Goal: Task Accomplishment & Management: Use online tool/utility

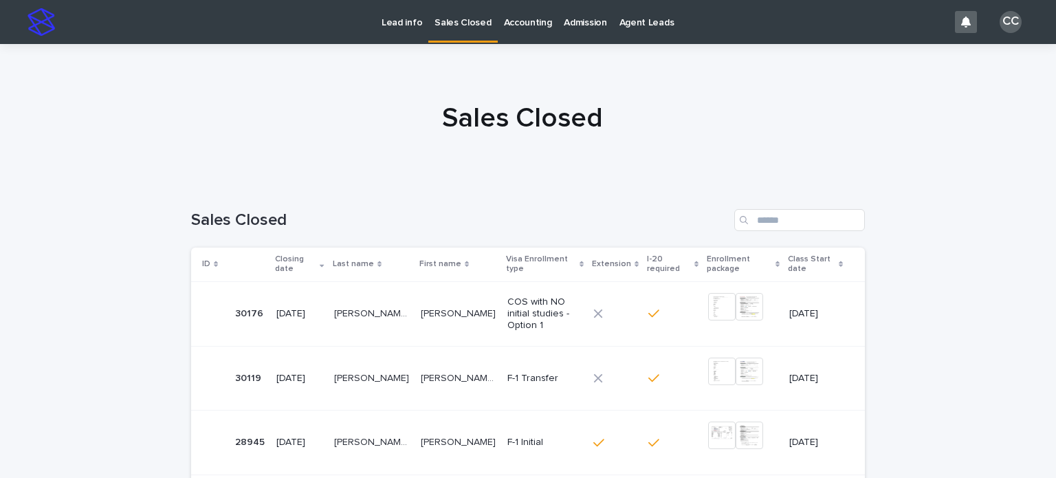
click at [409, 27] on p "Lead info" at bounding box center [402, 14] width 41 height 29
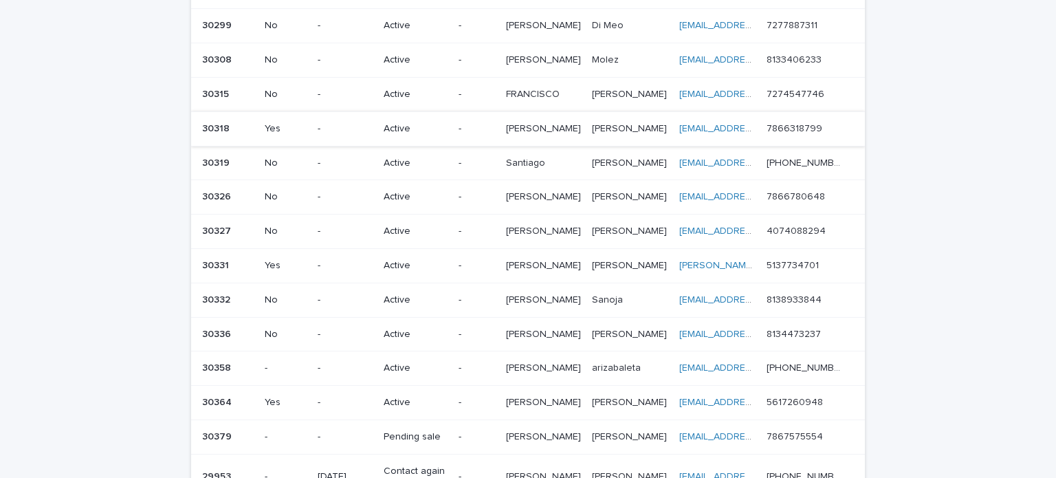
scroll to position [550, 0]
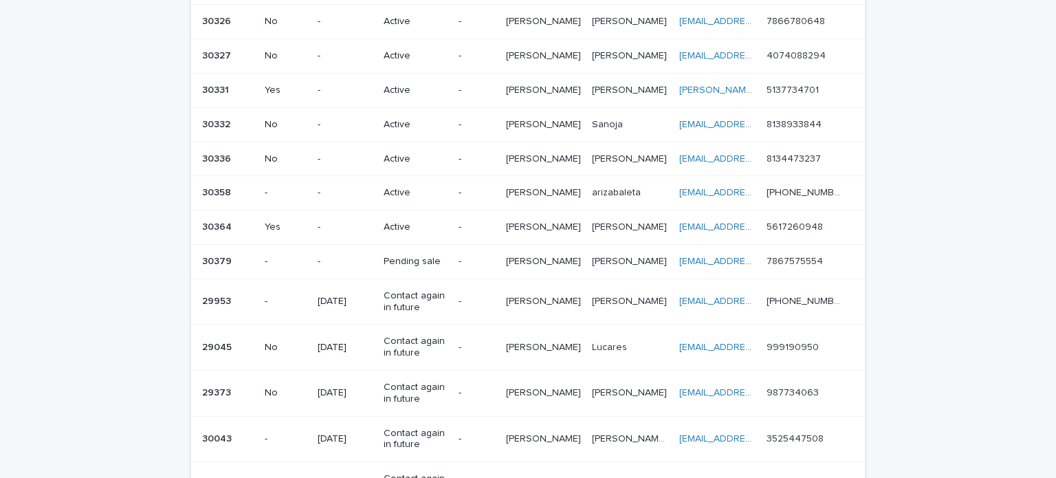
click at [424, 256] on p "Pending sale" at bounding box center [416, 262] width 64 height 12
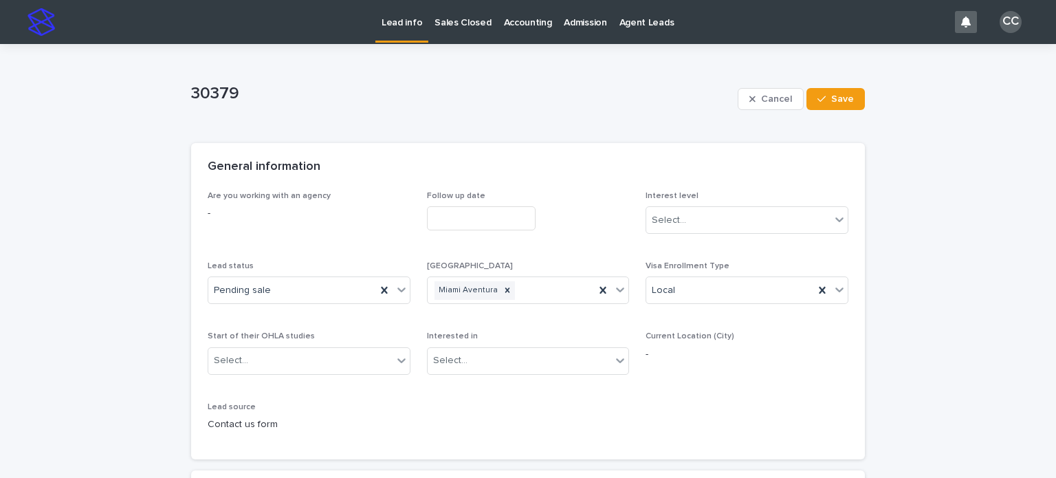
click at [476, 221] on input "text" at bounding box center [481, 218] width 109 height 24
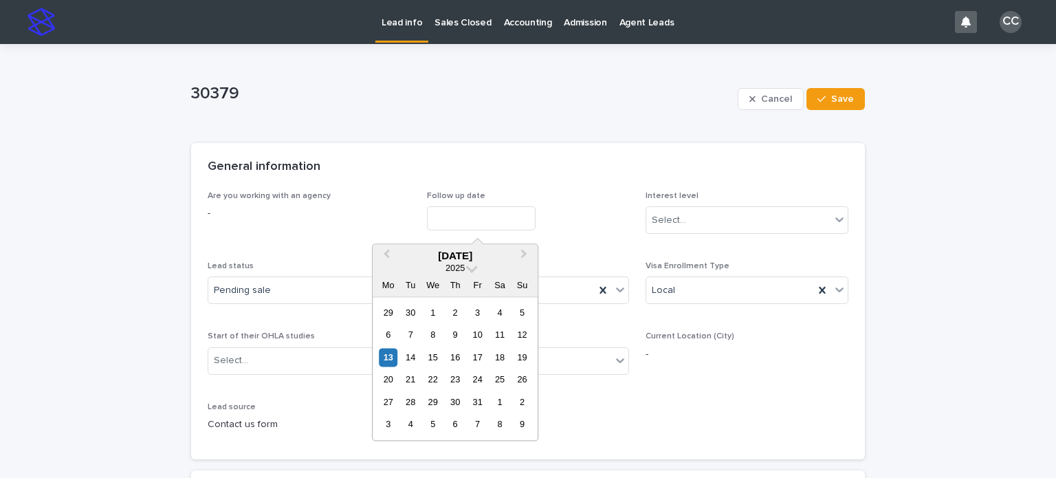
click at [505, 151] on div "General information" at bounding box center [528, 167] width 674 height 48
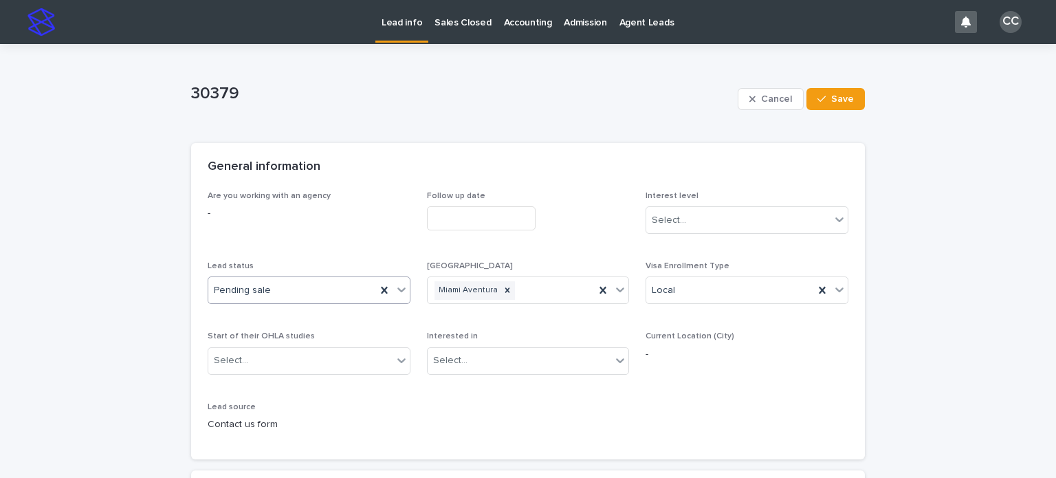
click at [298, 285] on div "Pending sale" at bounding box center [292, 290] width 168 height 23
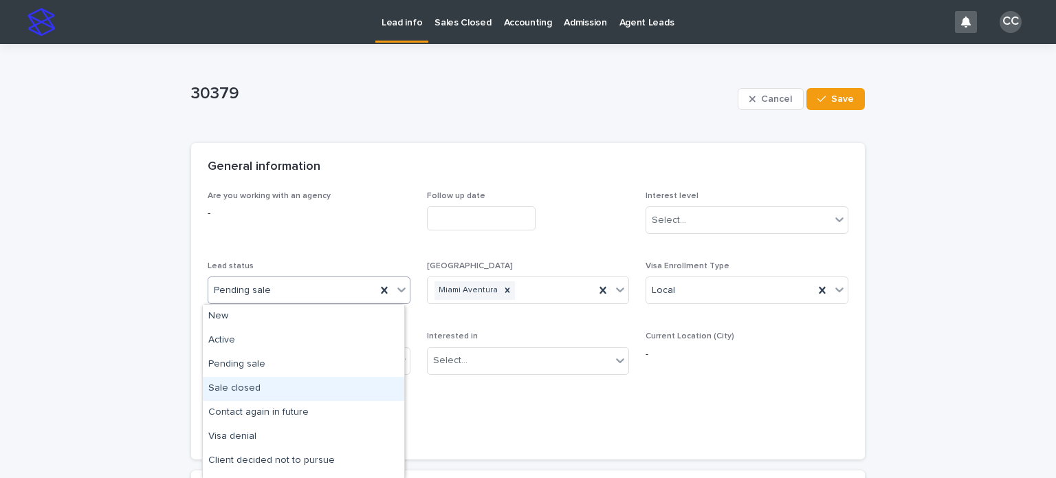
click at [261, 387] on div "Sale closed" at bounding box center [303, 389] width 201 height 24
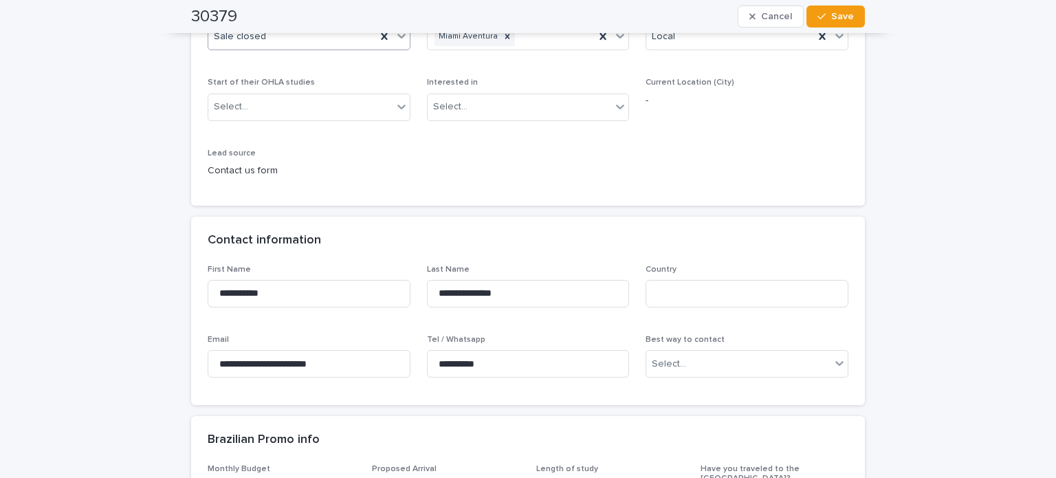
scroll to position [275, 0]
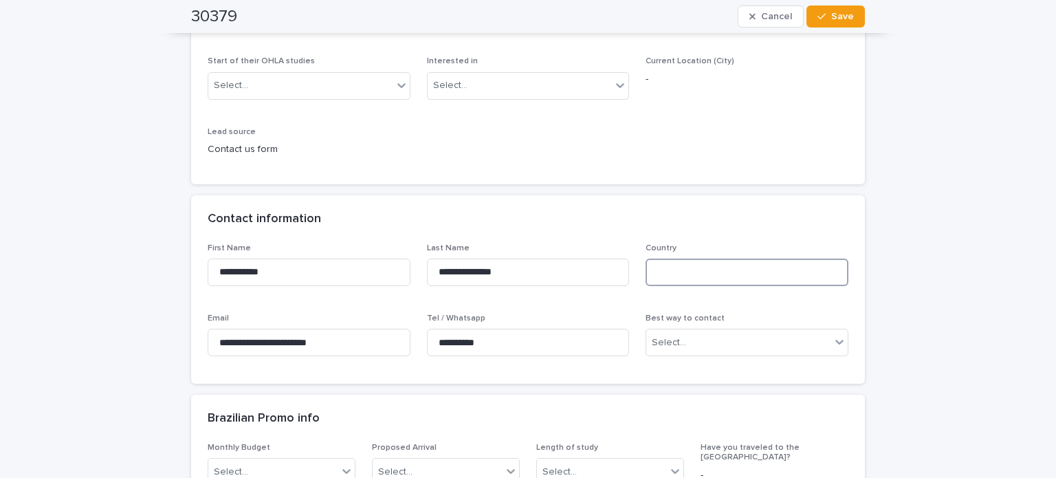
click at [676, 269] on input at bounding box center [747, 273] width 203 height 28
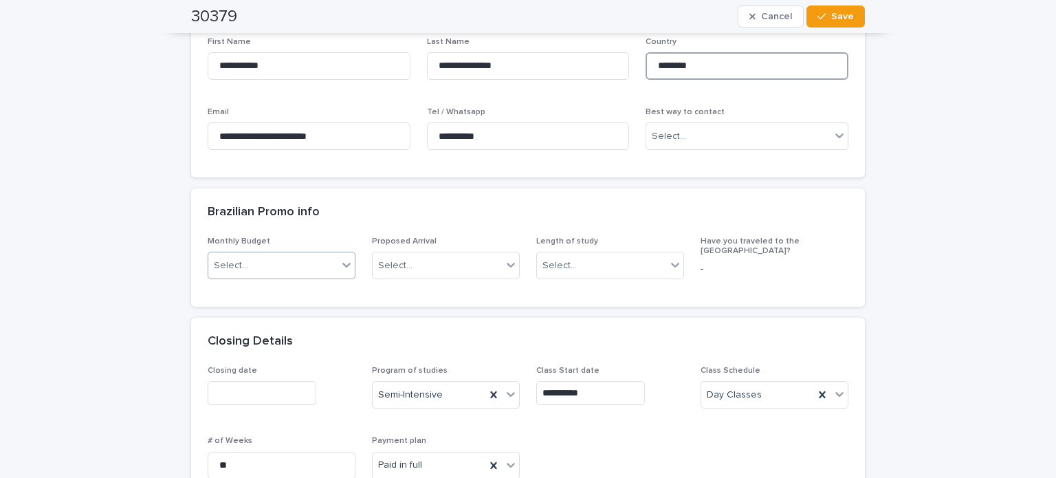
scroll to position [550, 0]
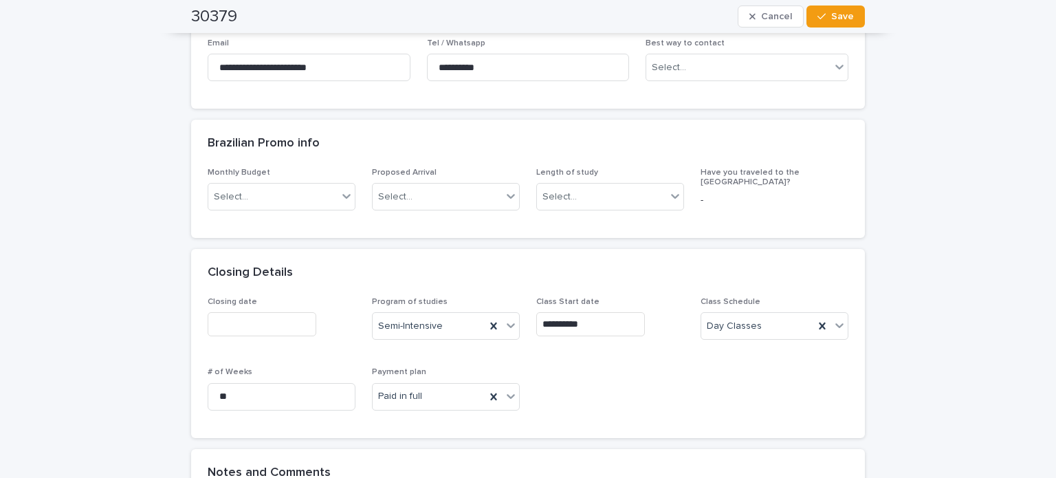
type input "********"
click at [248, 320] on input "text" at bounding box center [262, 324] width 109 height 24
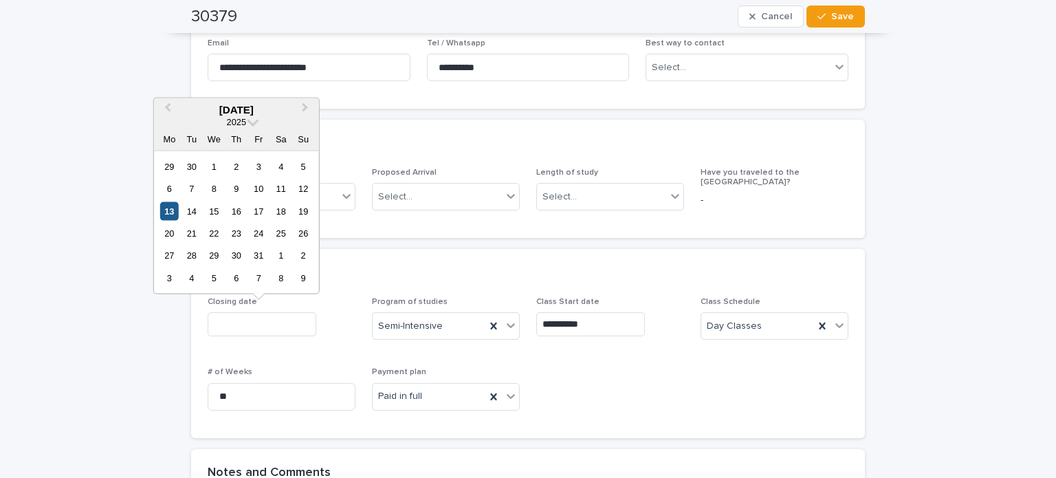
click at [168, 208] on div "13" at bounding box center [169, 210] width 19 height 19
type input "**********"
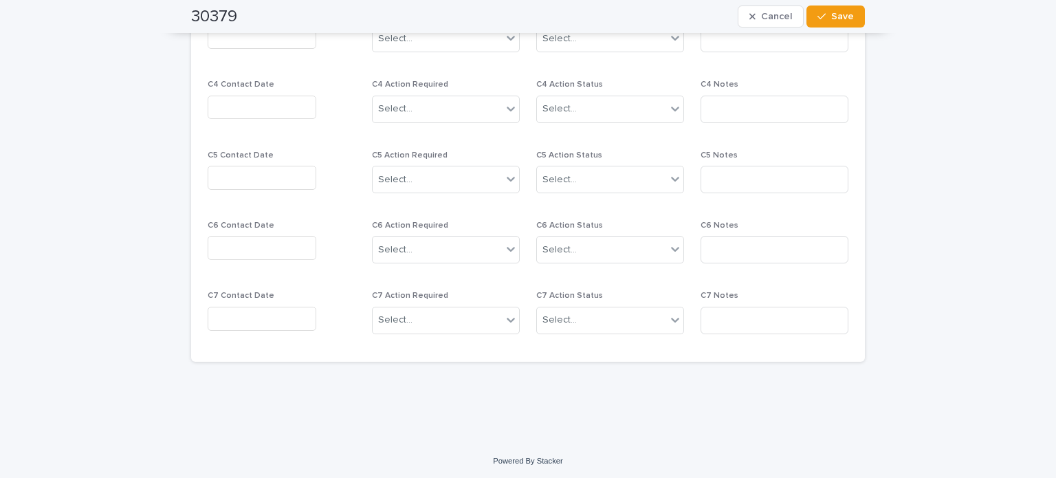
scroll to position [1386, 0]
click at [836, 28] on div "30379 Cancel Save" at bounding box center [528, 16] width 674 height 33
click at [836, 22] on button "Save" at bounding box center [835, 17] width 58 height 22
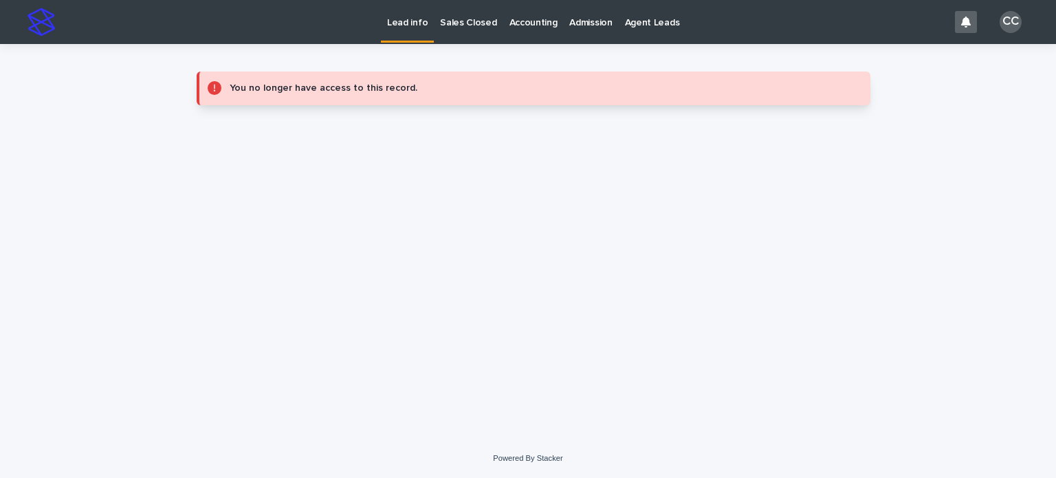
scroll to position [0, 0]
click at [468, 20] on p "Sales Closed" at bounding box center [468, 14] width 56 height 29
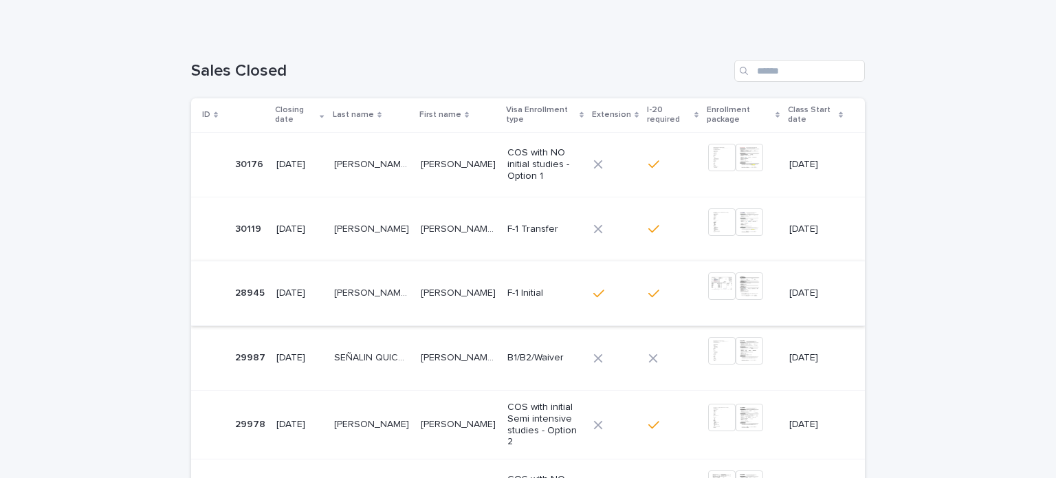
scroll to position [206, 0]
